Goal: Register for event/course

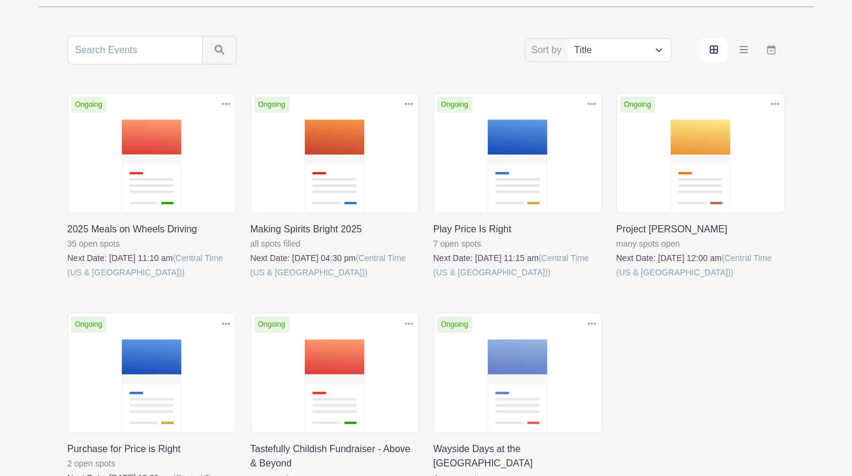
scroll to position [232, 0]
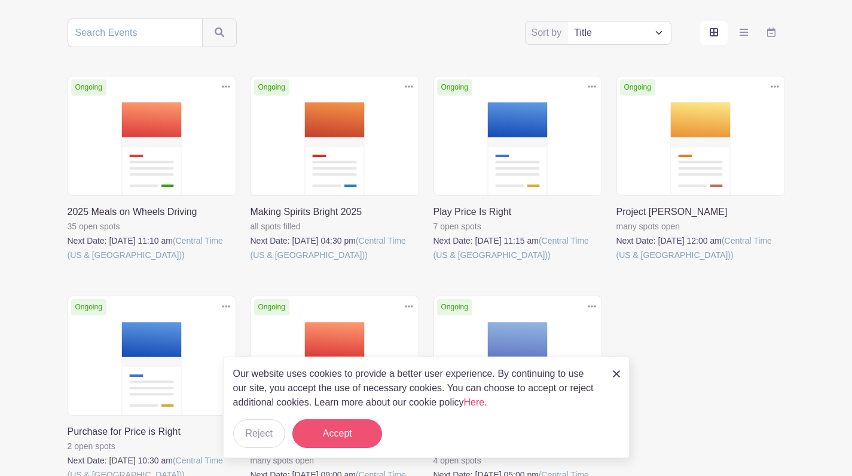
click at [317, 434] on button "Accept" at bounding box center [337, 434] width 90 height 29
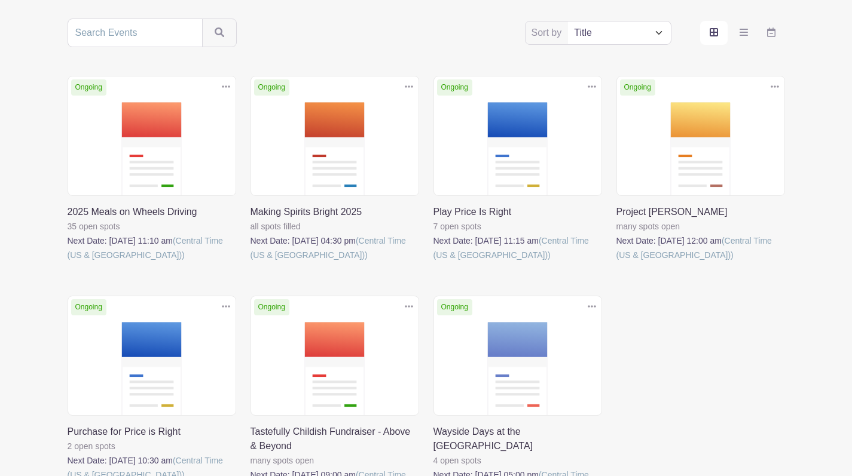
click at [68, 262] on link at bounding box center [68, 262] width 0 height 0
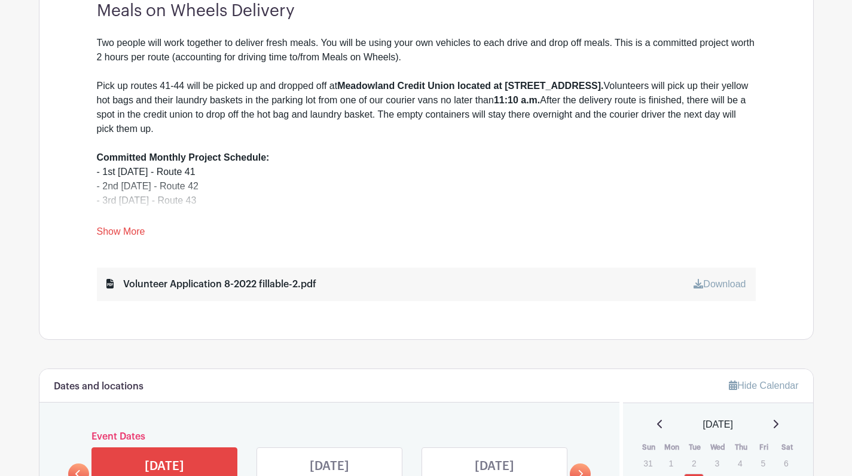
scroll to position [469, 0]
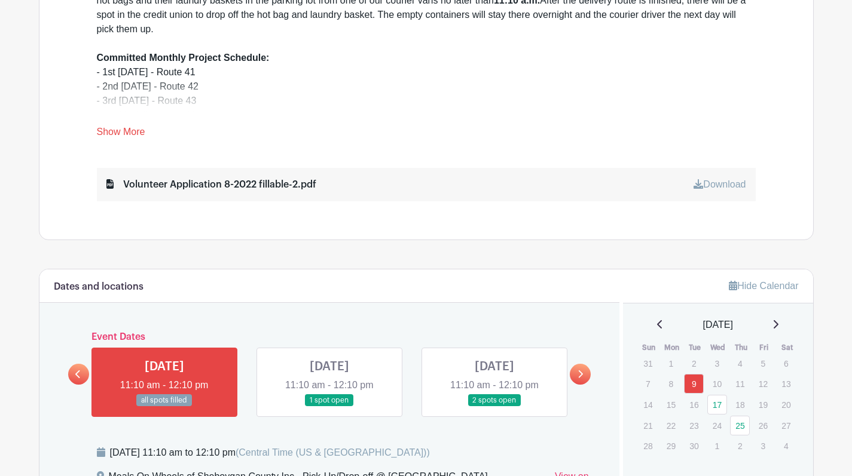
click at [126, 134] on link "Show More" at bounding box center [121, 134] width 48 height 15
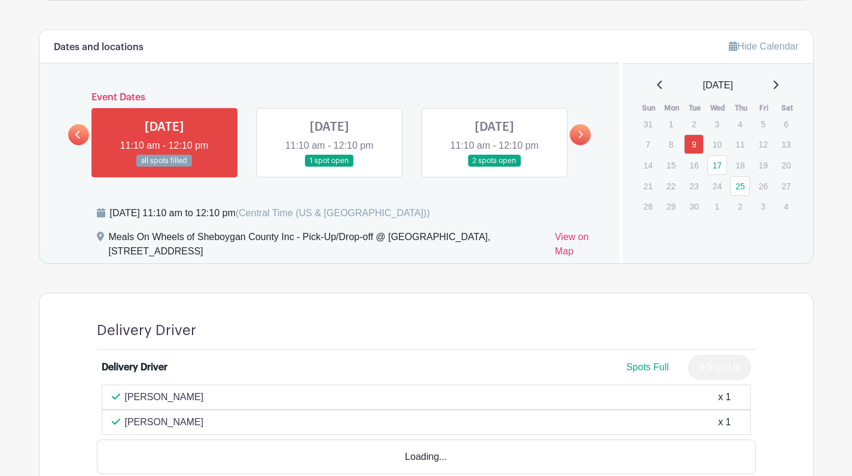
scroll to position [855, 0]
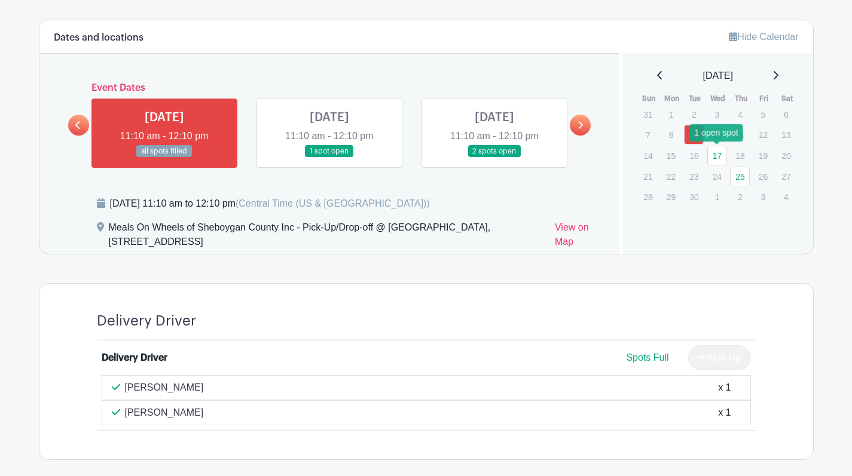
click at [717, 158] on link "17" at bounding box center [717, 156] width 20 height 20
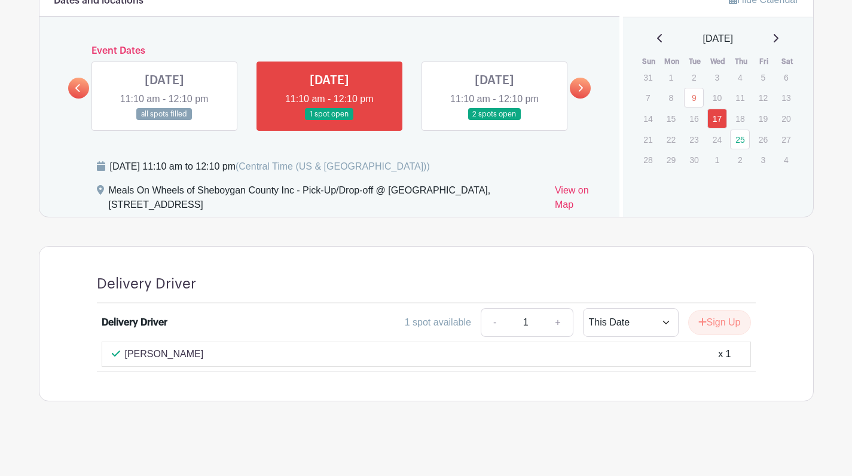
scroll to position [754, 0]
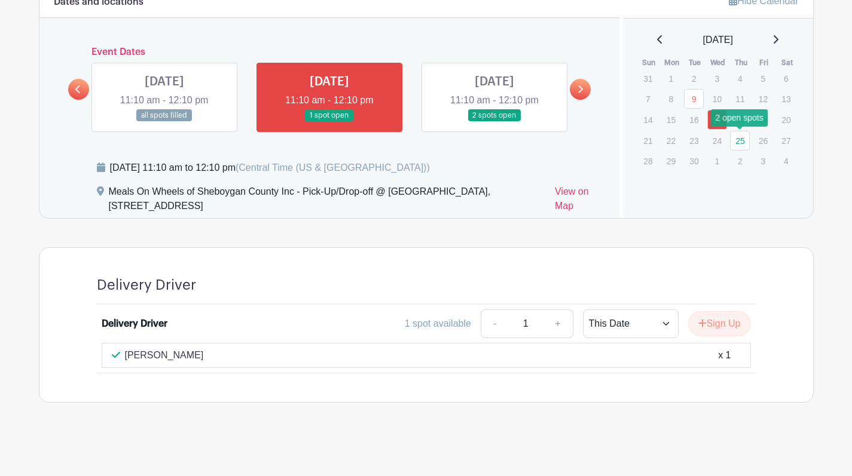
click at [741, 145] on link "25" at bounding box center [740, 141] width 20 height 20
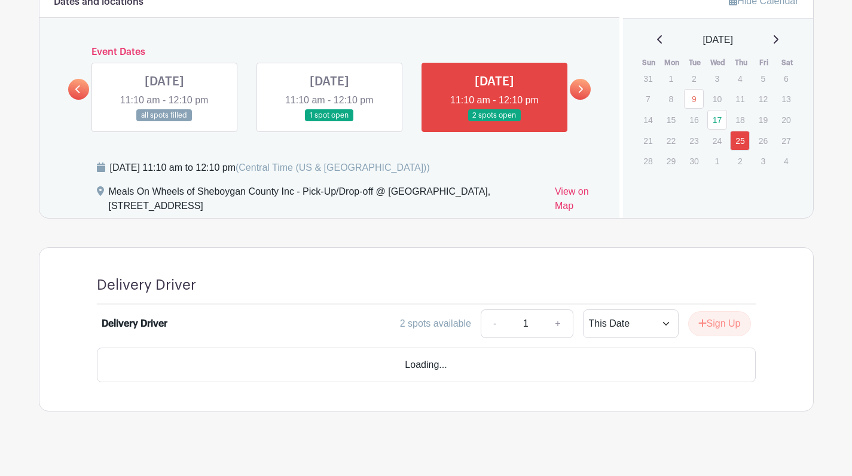
scroll to position [729, 0]
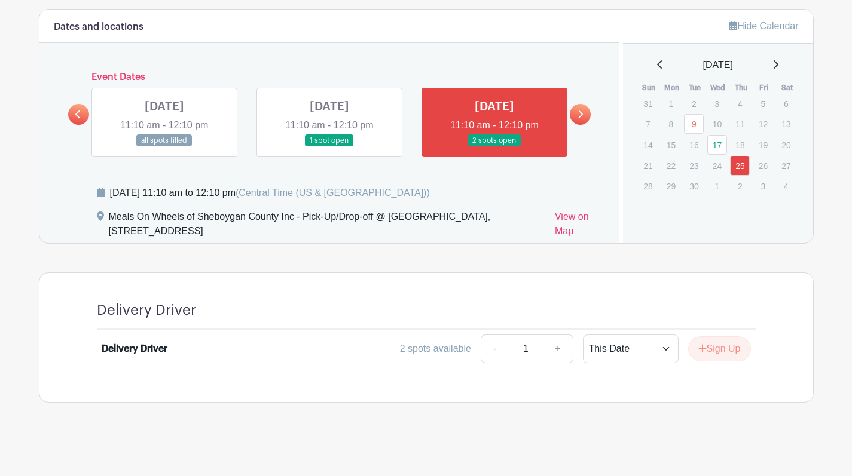
click at [778, 62] on icon at bounding box center [775, 64] width 5 height 8
click at [670, 126] on link "6" at bounding box center [671, 124] width 20 height 20
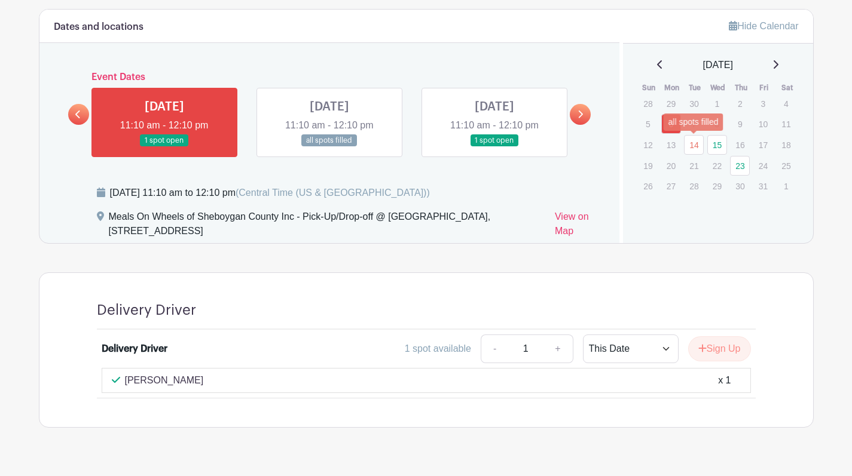
click at [693, 146] on link "14" at bounding box center [694, 145] width 20 height 20
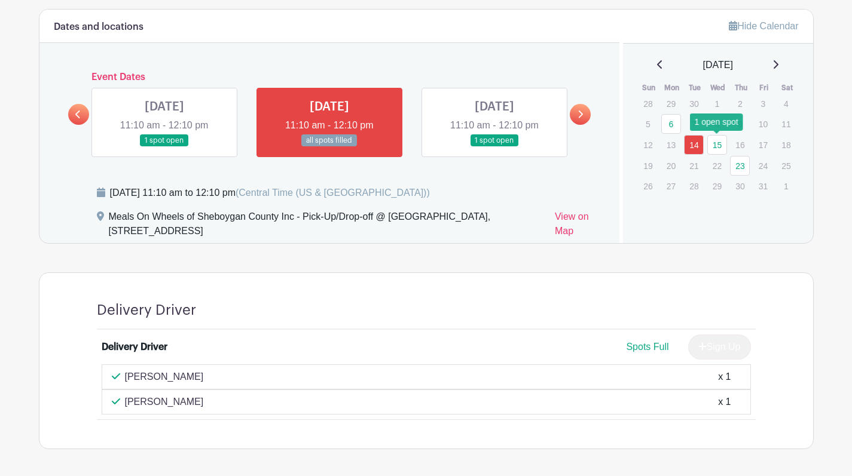
click at [719, 149] on link "15" at bounding box center [717, 145] width 20 height 20
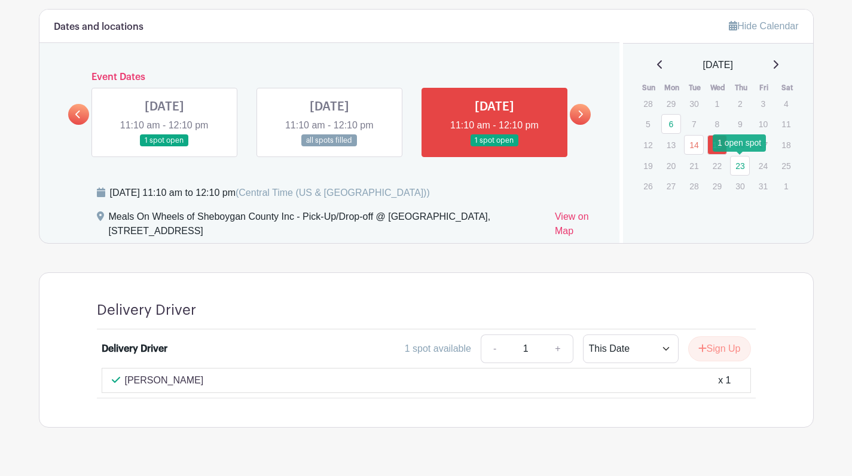
click at [737, 167] on link "23" at bounding box center [740, 166] width 20 height 20
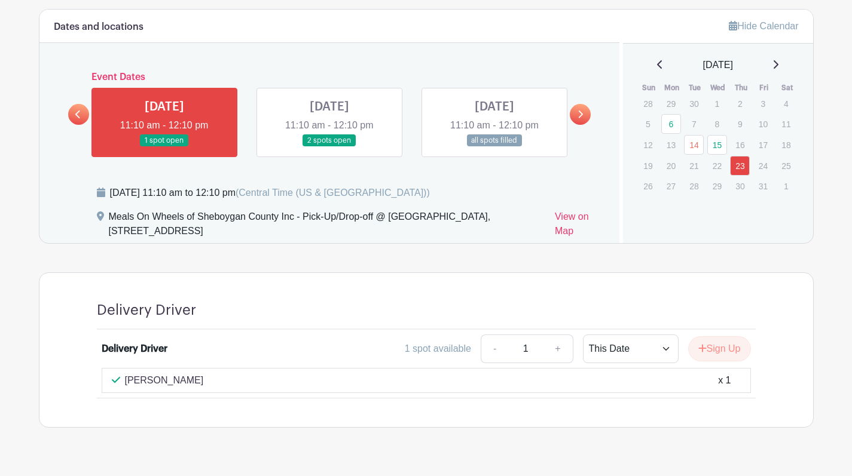
click at [657, 64] on icon at bounding box center [660, 65] width 6 height 10
click at [694, 126] on link "9" at bounding box center [694, 124] width 20 height 20
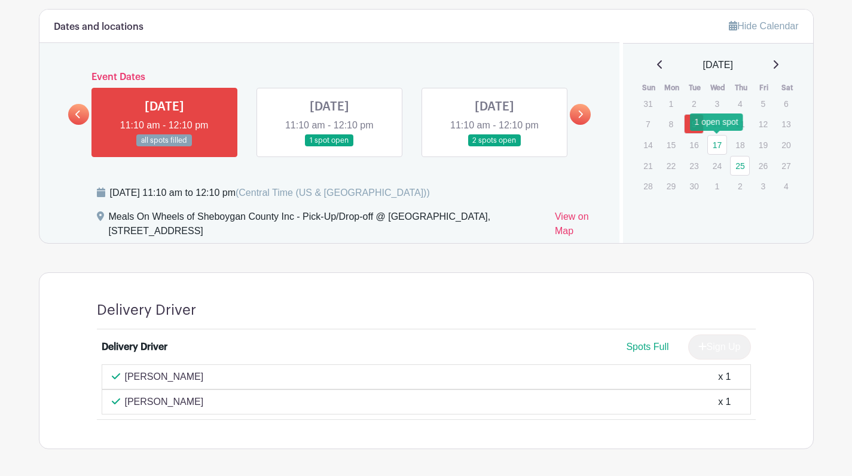
click at [720, 146] on link "17" at bounding box center [717, 145] width 20 height 20
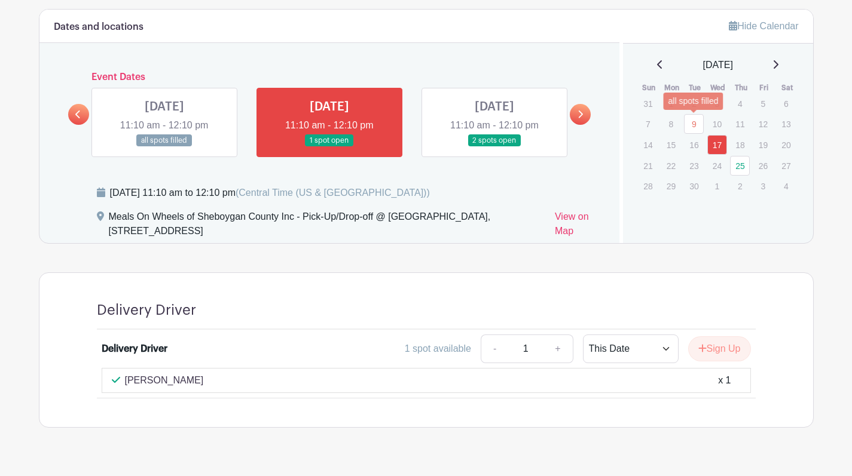
click at [693, 124] on link "9" at bounding box center [694, 124] width 20 height 20
